Goal: Information Seeking & Learning: Learn about a topic

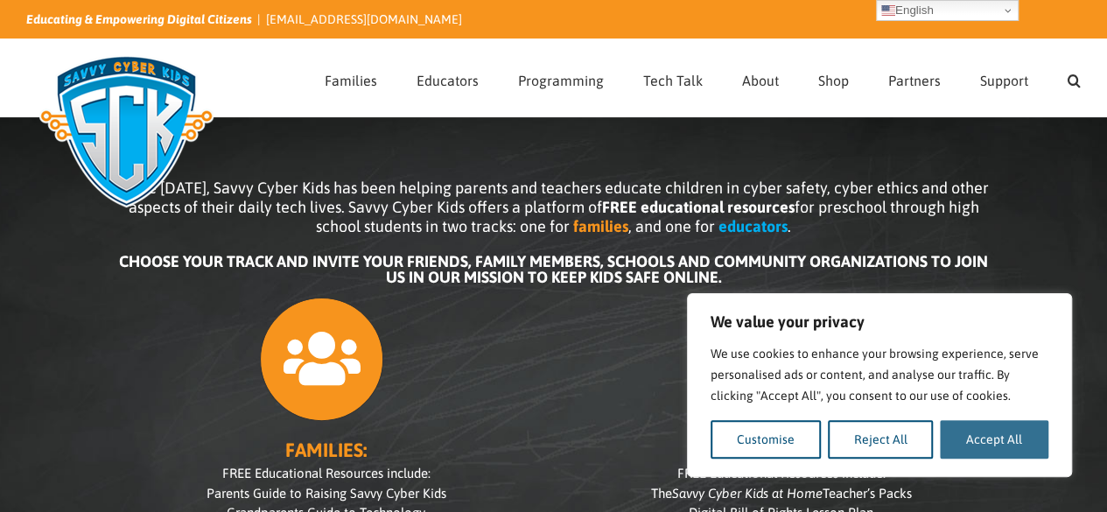
click at [1023, 440] on button "Accept All" at bounding box center [994, 439] width 109 height 39
checkbox input "true"
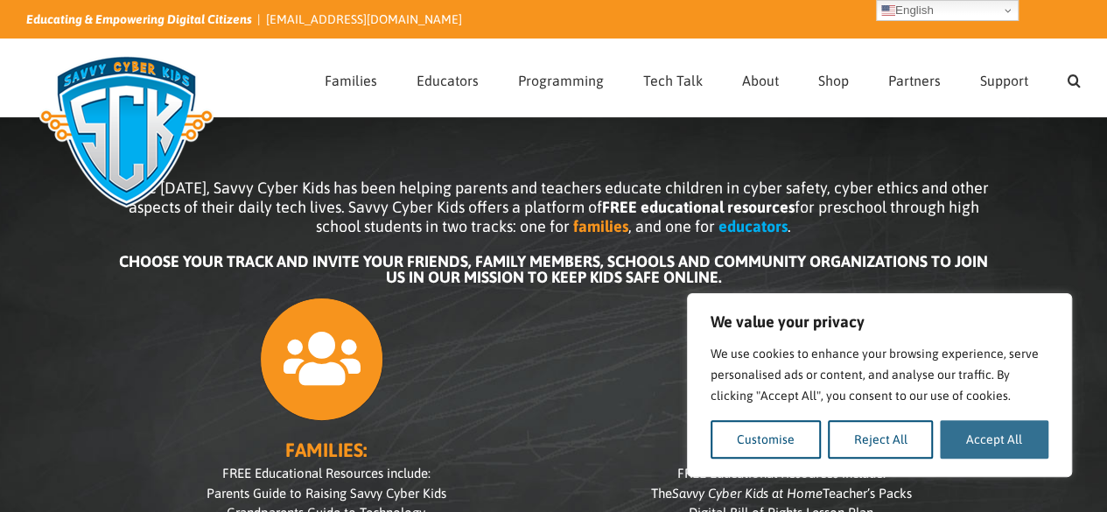
checkbox input "true"
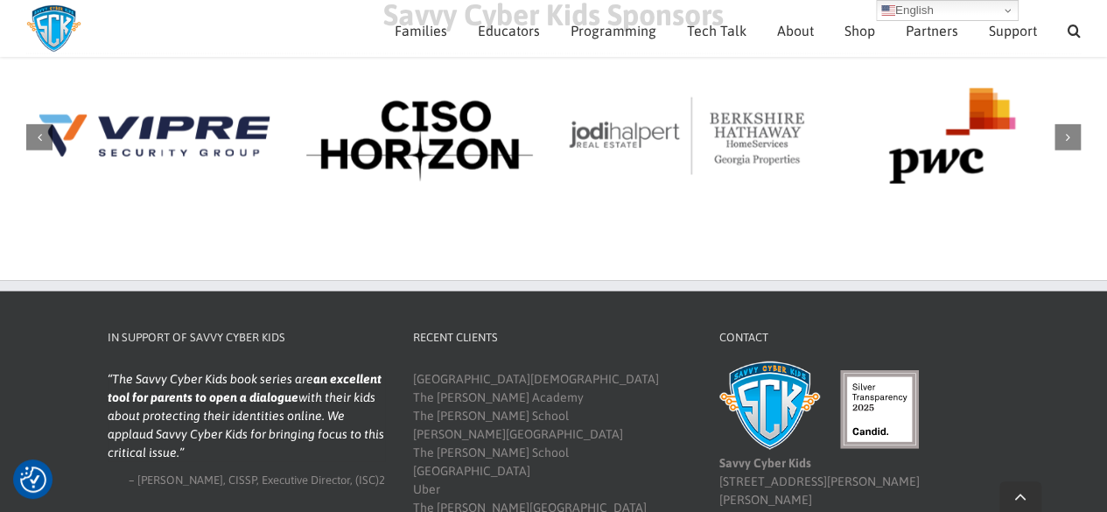
scroll to position [2160, 0]
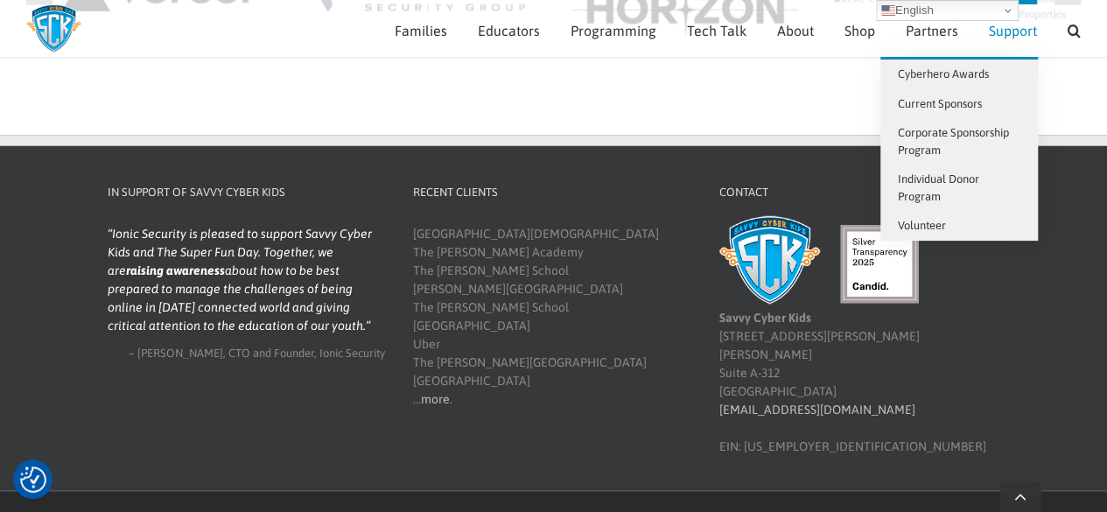
click at [992, 33] on span "Support" at bounding box center [1013, 31] width 48 height 14
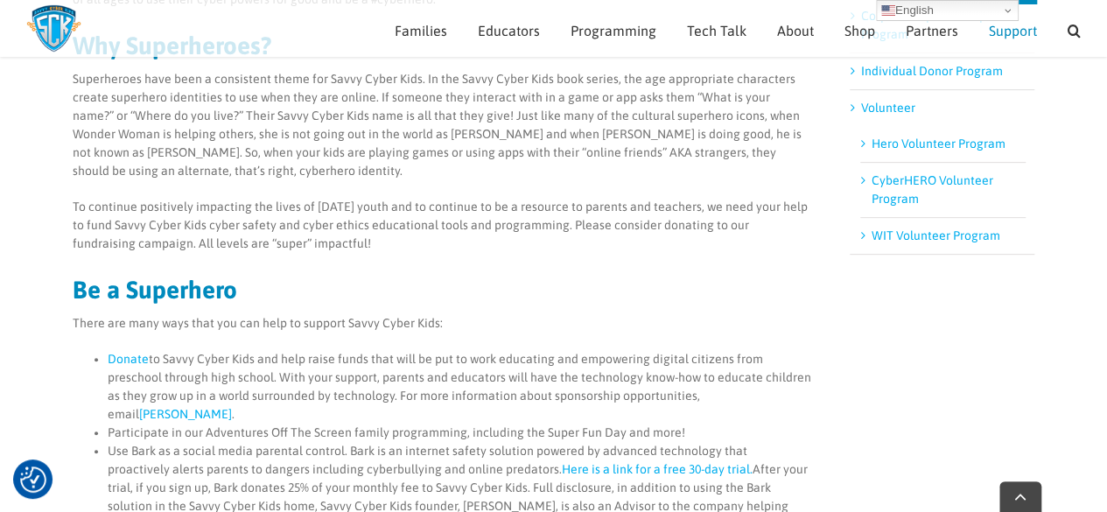
scroll to position [767, 0]
